Goal: Transaction & Acquisition: Purchase product/service

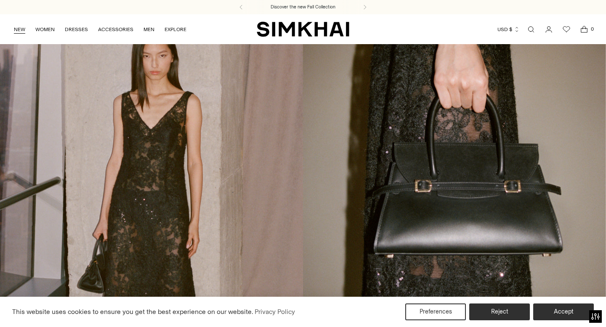
click at [21, 29] on link "NEW" at bounding box center [19, 29] width 11 height 19
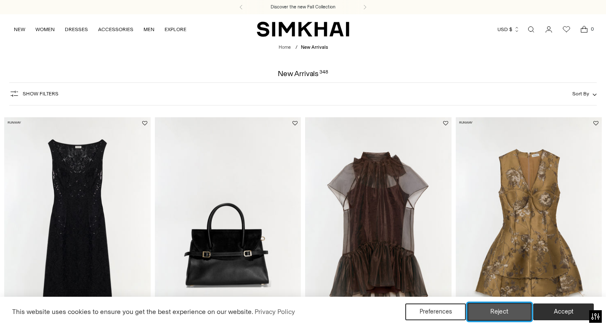
click at [507, 306] on button "Reject" at bounding box center [499, 312] width 64 height 18
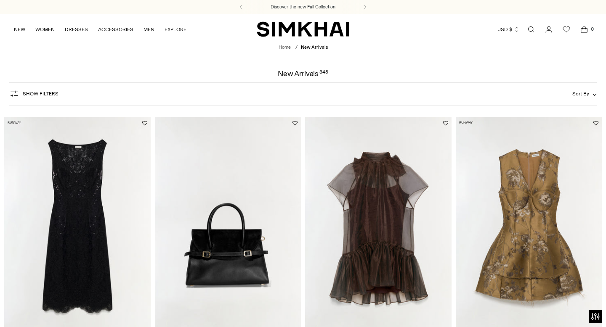
click at [584, 91] on span "Sort By" at bounding box center [580, 94] width 17 height 6
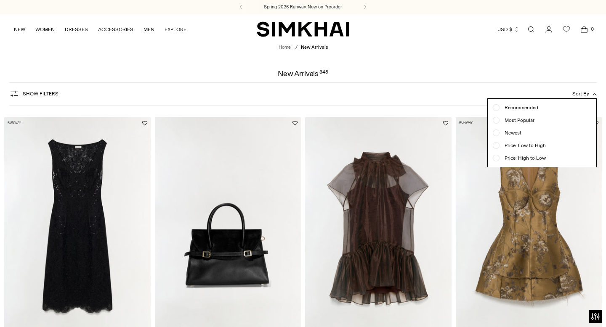
click at [514, 134] on span "Newest" at bounding box center [510, 133] width 22 height 8
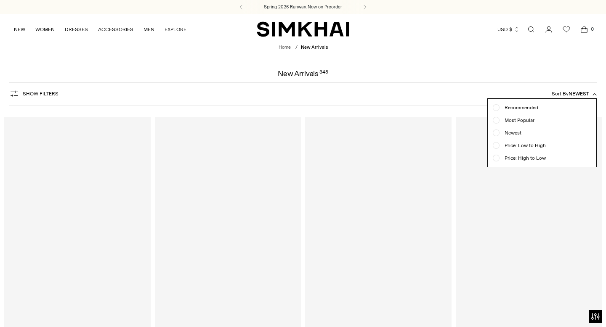
click at [467, 68] on div at bounding box center [303, 163] width 606 height 327
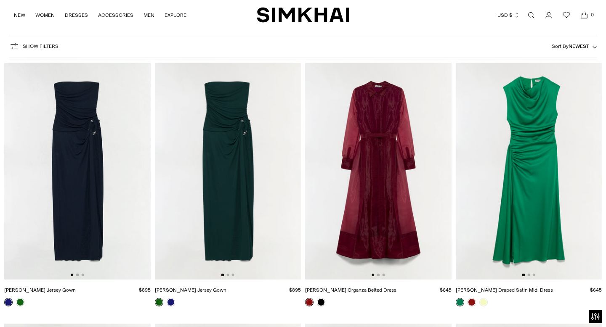
scroll to position [62, 0]
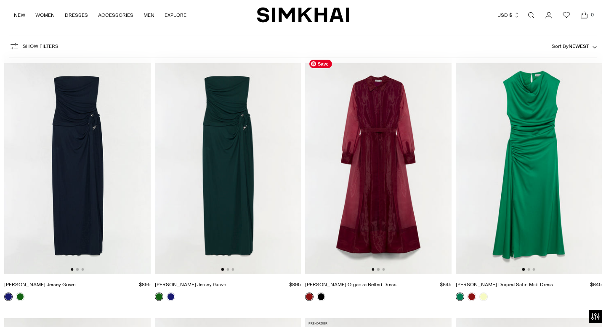
click at [372, 209] on img at bounding box center [378, 164] width 146 height 219
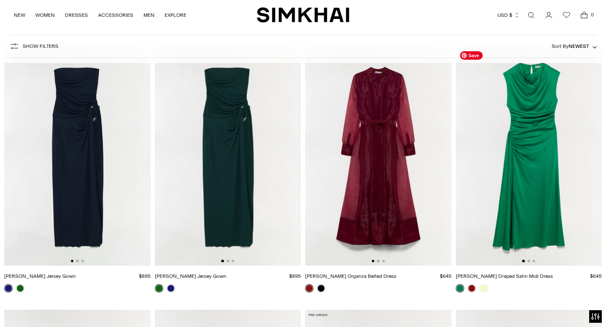
scroll to position [64, 0]
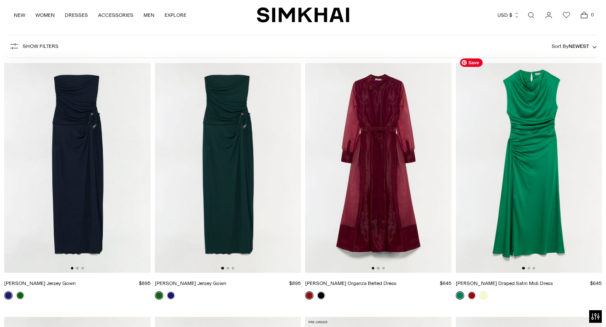
click at [551, 145] on img at bounding box center [529, 163] width 146 height 219
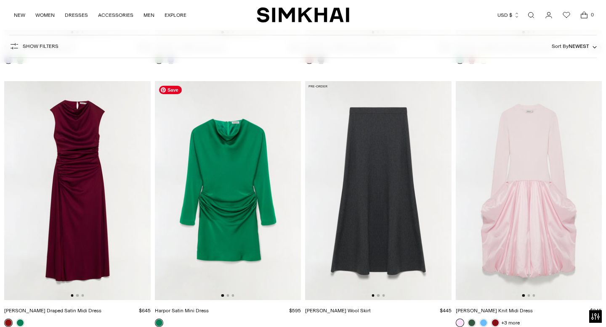
scroll to position [300, 0]
click at [75, 186] on img at bounding box center [77, 190] width 146 height 219
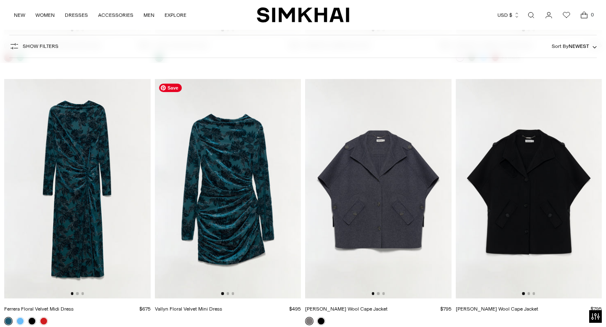
scroll to position [553, 0]
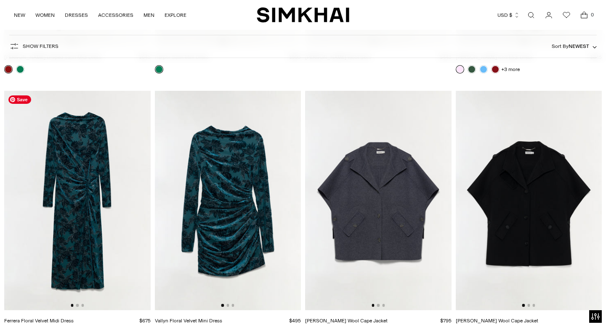
click at [87, 153] on img at bounding box center [77, 200] width 146 height 219
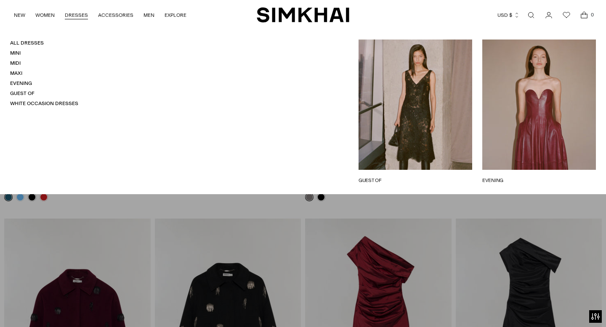
scroll to position [819, 0]
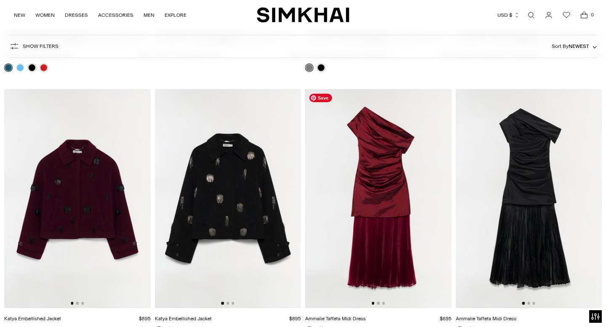
click at [368, 204] on img at bounding box center [378, 198] width 146 height 219
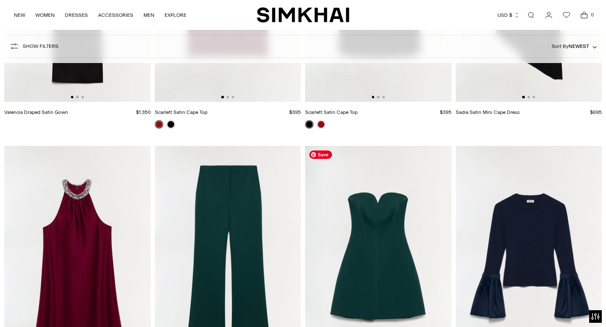
scroll to position [1128, 0]
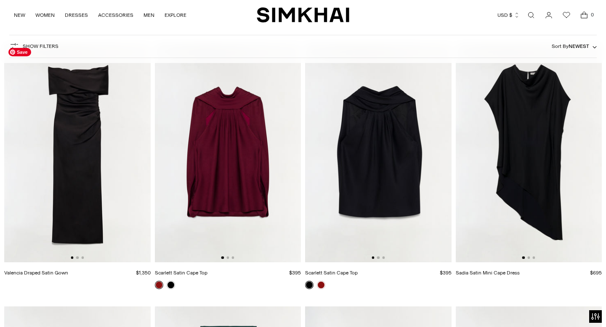
click at [108, 156] on img at bounding box center [77, 152] width 146 height 219
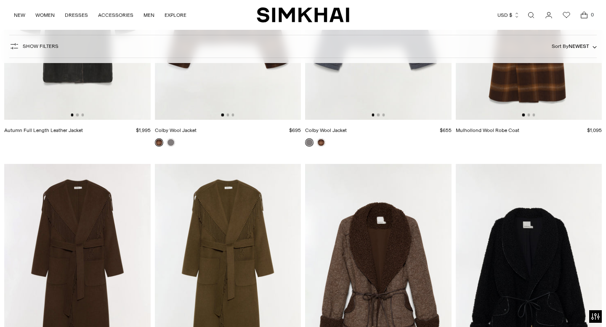
scroll to position [3220, 0]
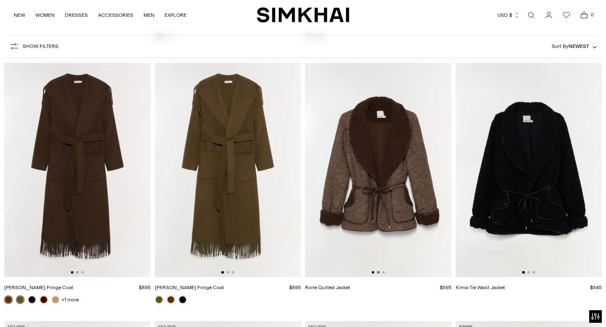
click at [378, 271] on button "Go to slide 2" at bounding box center [378, 272] width 3 height 3
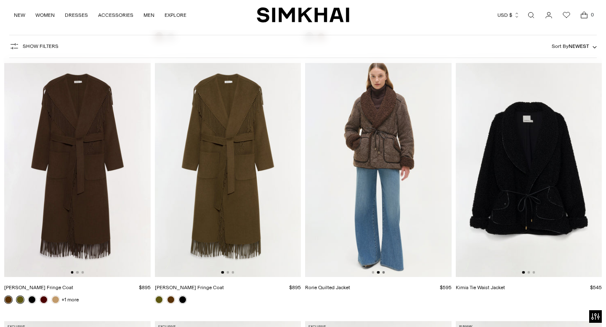
click at [382, 272] on button "Go to slide 3" at bounding box center [383, 272] width 3 height 3
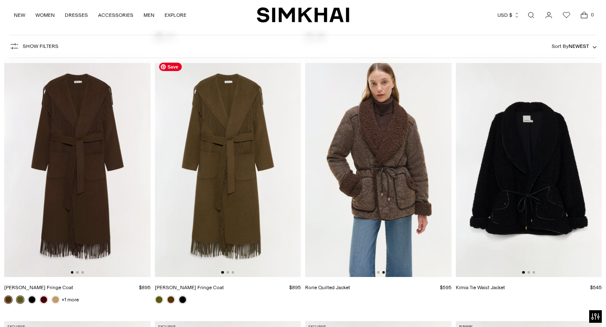
scroll to position [0, 292]
click at [228, 273] on button "Go to slide 2" at bounding box center [227, 272] width 3 height 3
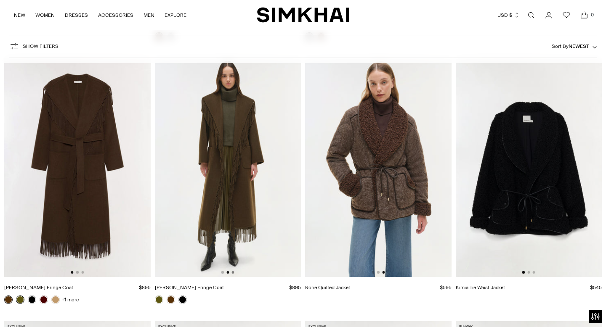
click at [232, 273] on button "Go to slide 3" at bounding box center [232, 272] width 3 height 3
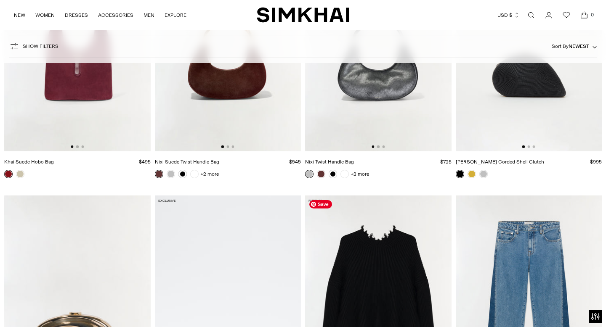
scroll to position [9029, 0]
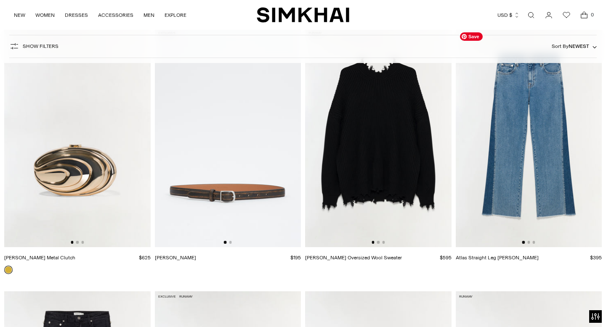
click at [530, 242] on div at bounding box center [528, 242] width 13 height 3
click at [533, 243] on button "Go to slide 3" at bounding box center [533, 242] width 3 height 3
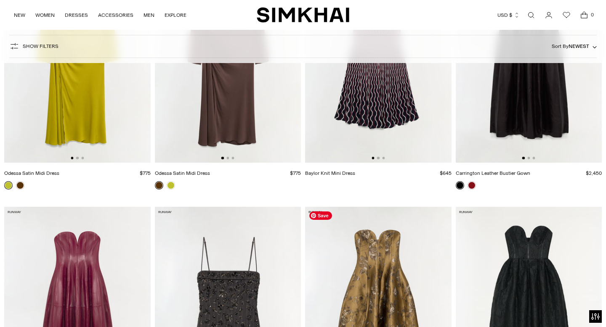
scroll to position [10123, 0]
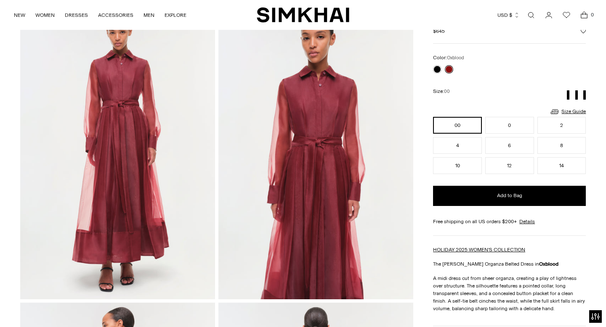
scroll to position [14, 0]
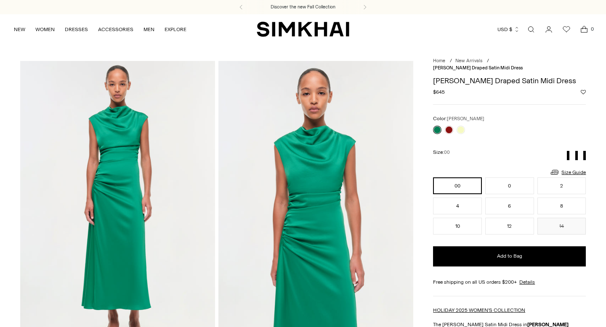
scroll to position [82, 0]
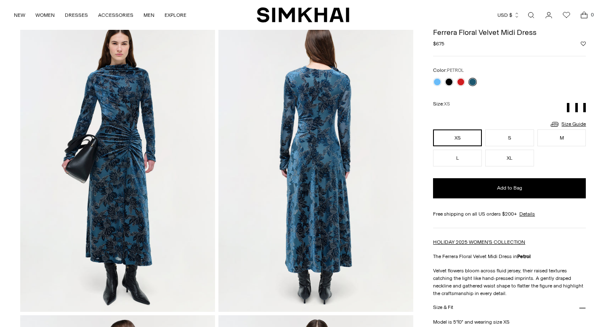
scroll to position [40, 0]
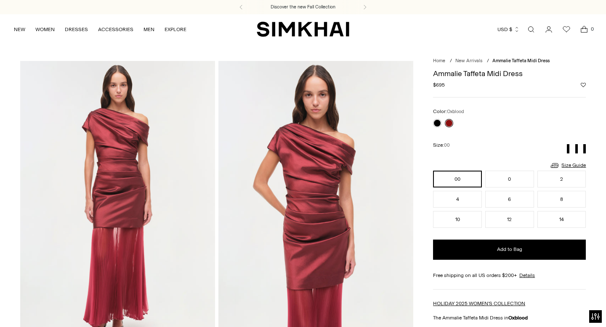
scroll to position [44, 0]
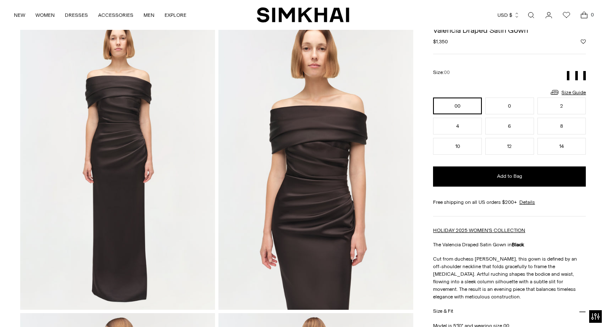
scroll to position [50, 0]
